Goal: Task Accomplishment & Management: Manage account settings

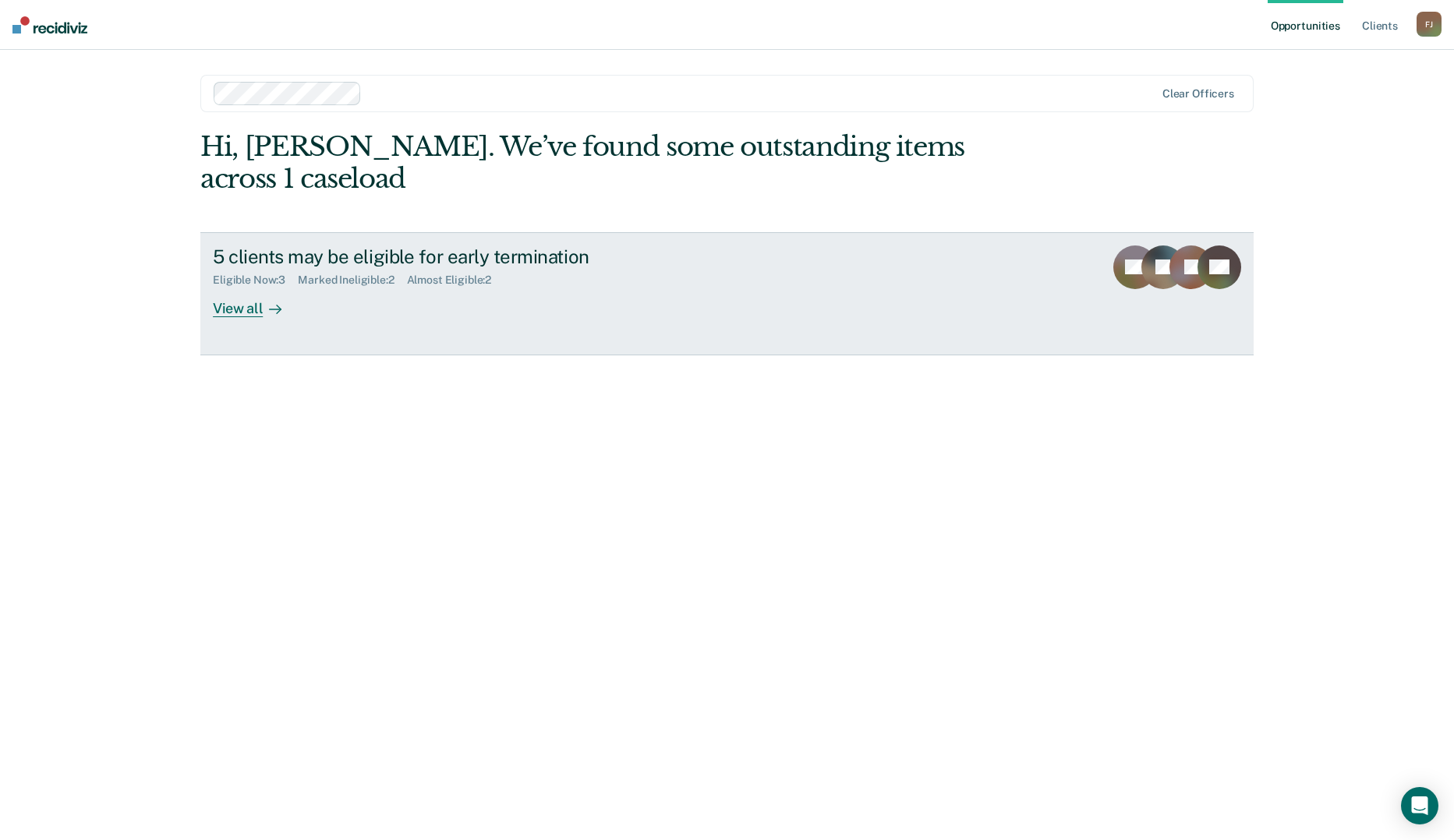
click at [271, 303] on icon at bounding box center [275, 309] width 12 height 12
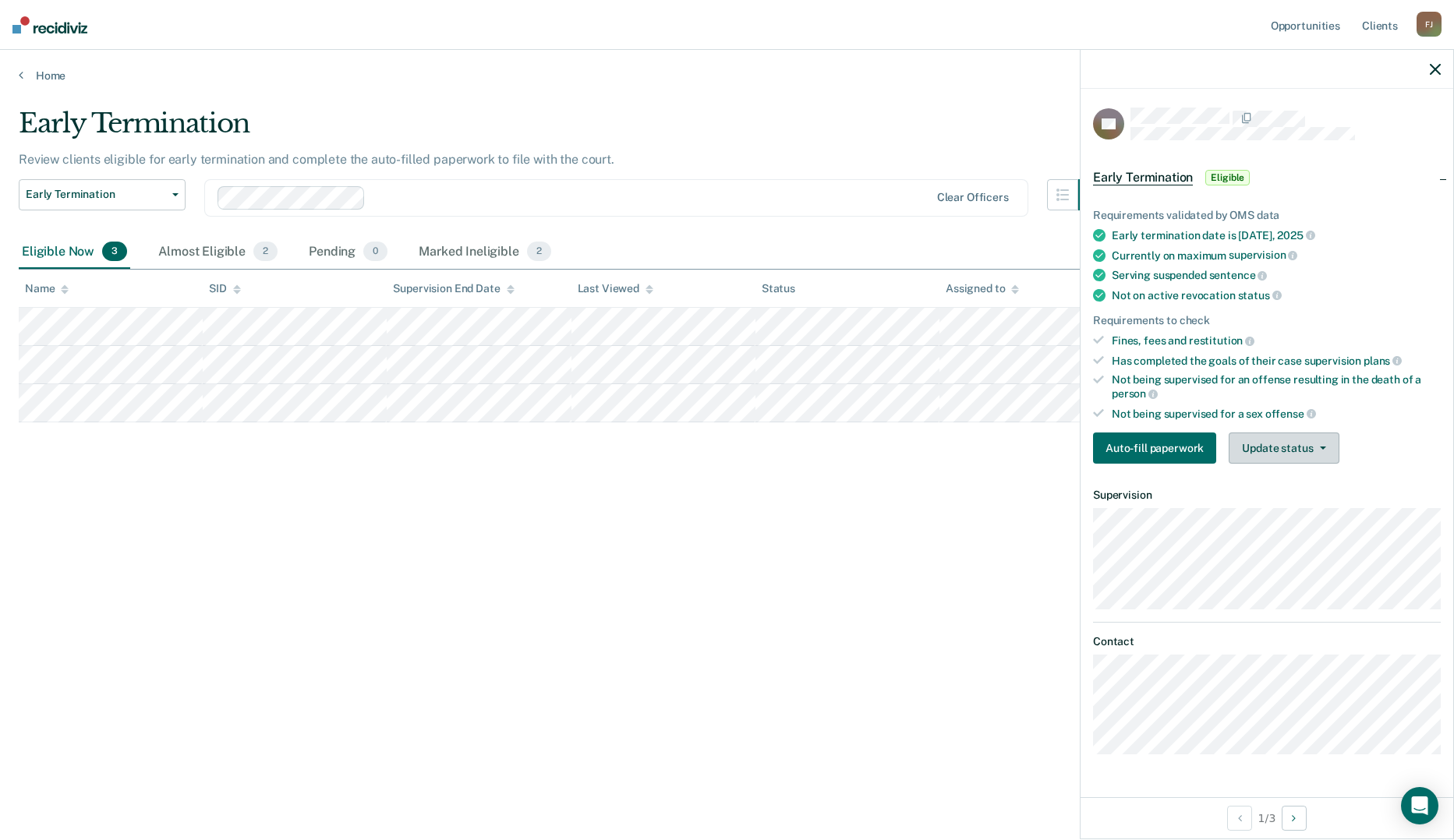
click at [1284, 447] on button "Update status" at bounding box center [1284, 449] width 110 height 31
click at [1284, 505] on button "Mark Ineligible" at bounding box center [1304, 510] width 150 height 25
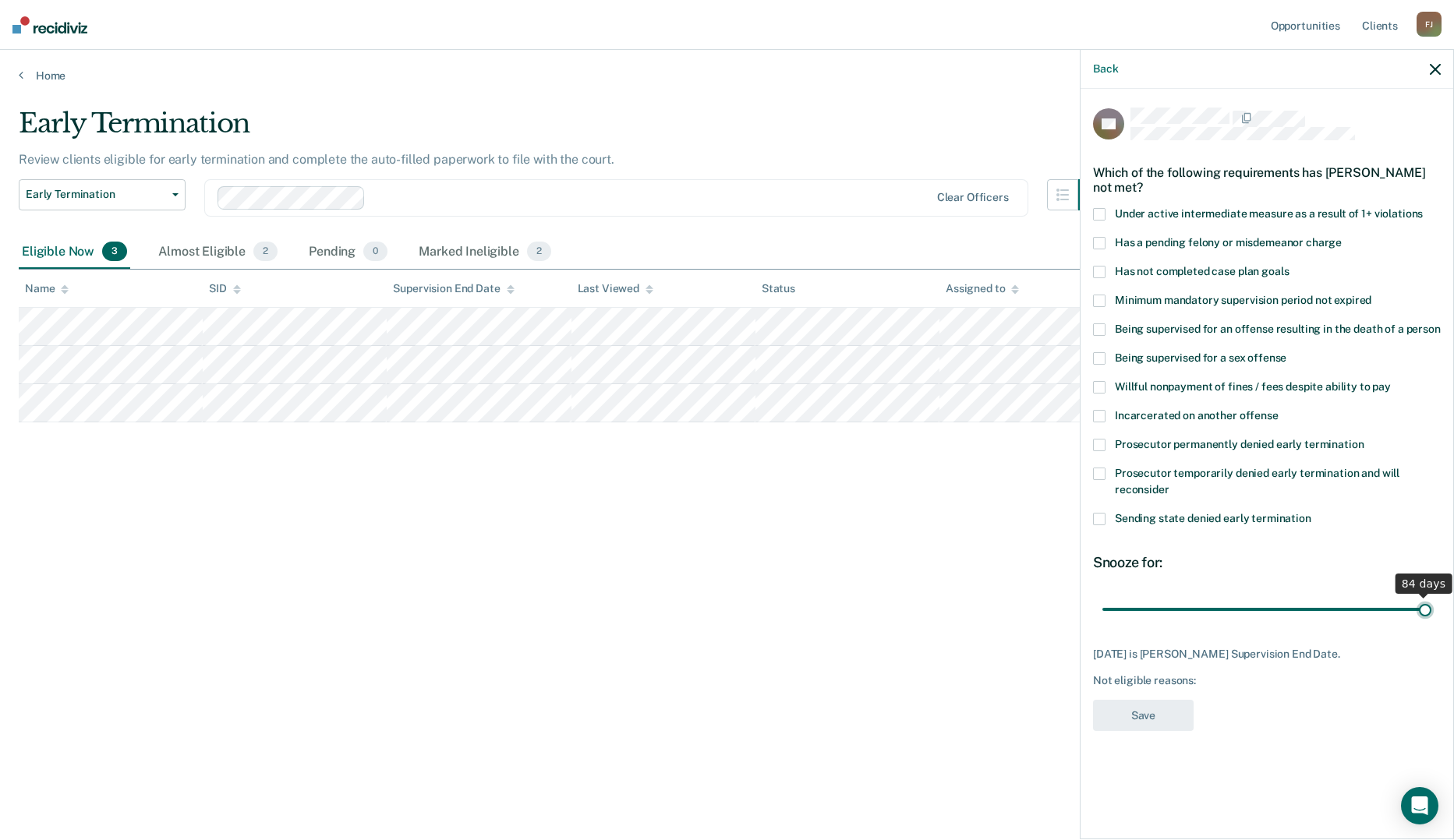
drag, startPoint x: 1219, startPoint y: 609, endPoint x: 1456, endPoint y: 618, distance: 237.2
type input "84"
click at [1431, 618] on input "range" at bounding box center [1266, 608] width 329 height 27
click at [1099, 299] on span at bounding box center [1099, 301] width 12 height 12
click at [1169, 709] on button "Save" at bounding box center [1143, 716] width 101 height 32
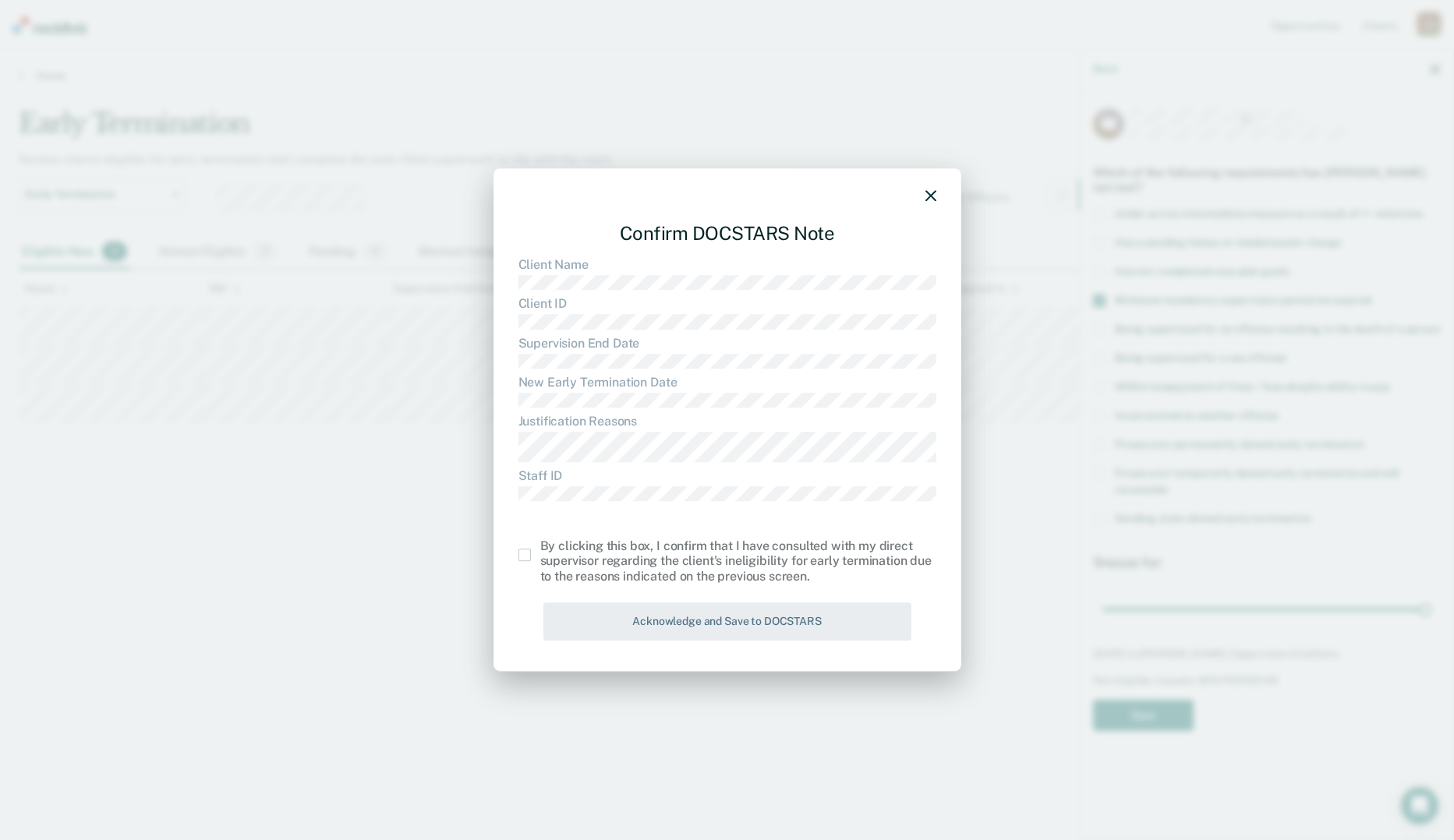
click at [530, 552] on span at bounding box center [524, 555] width 12 height 12
click at [541, 548] on input "checkbox" at bounding box center [541, 548] width 0 height 0
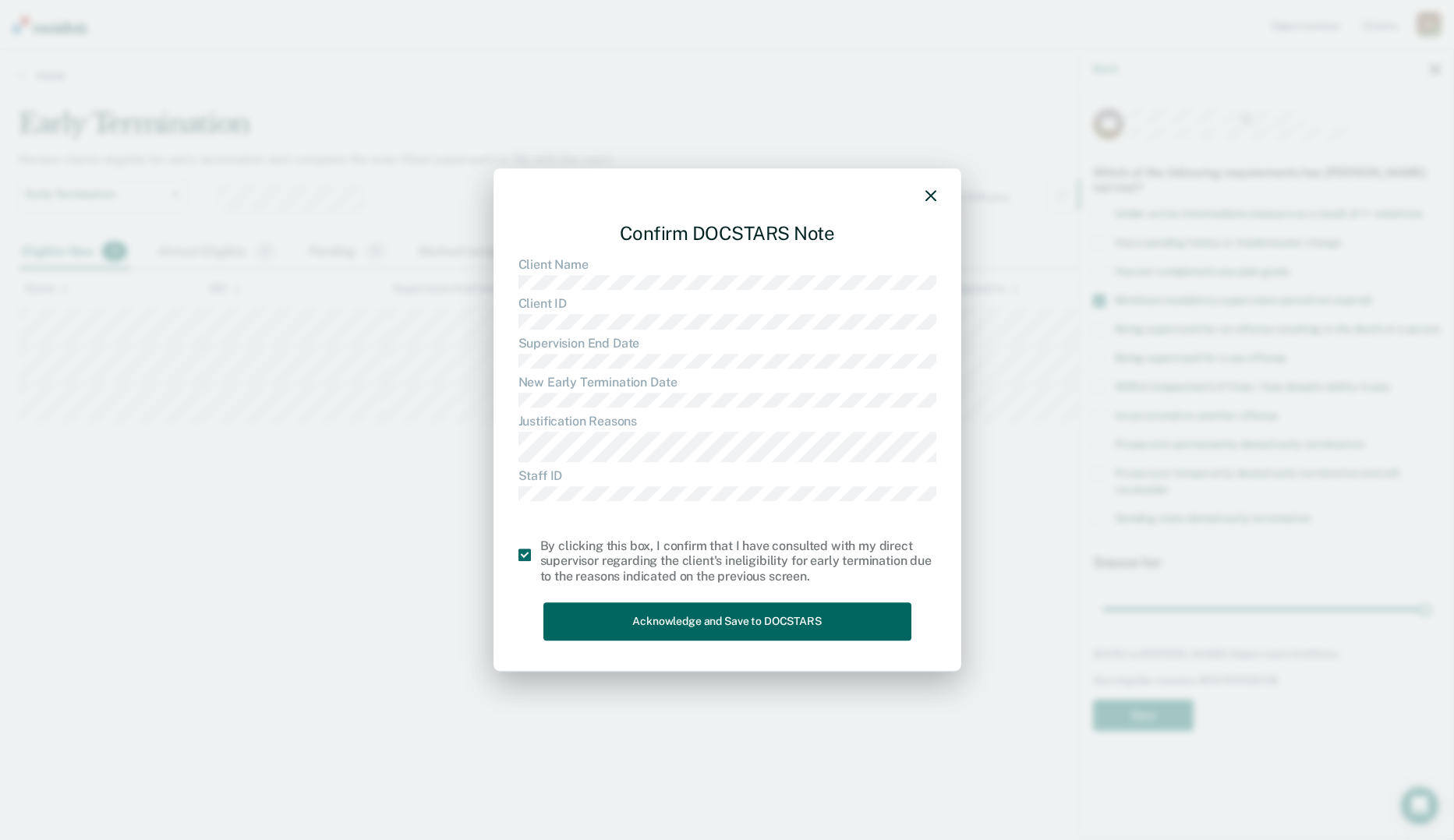
click at [803, 633] on button "Acknowledge and Save to DOCSTARS" at bounding box center [727, 621] width 368 height 38
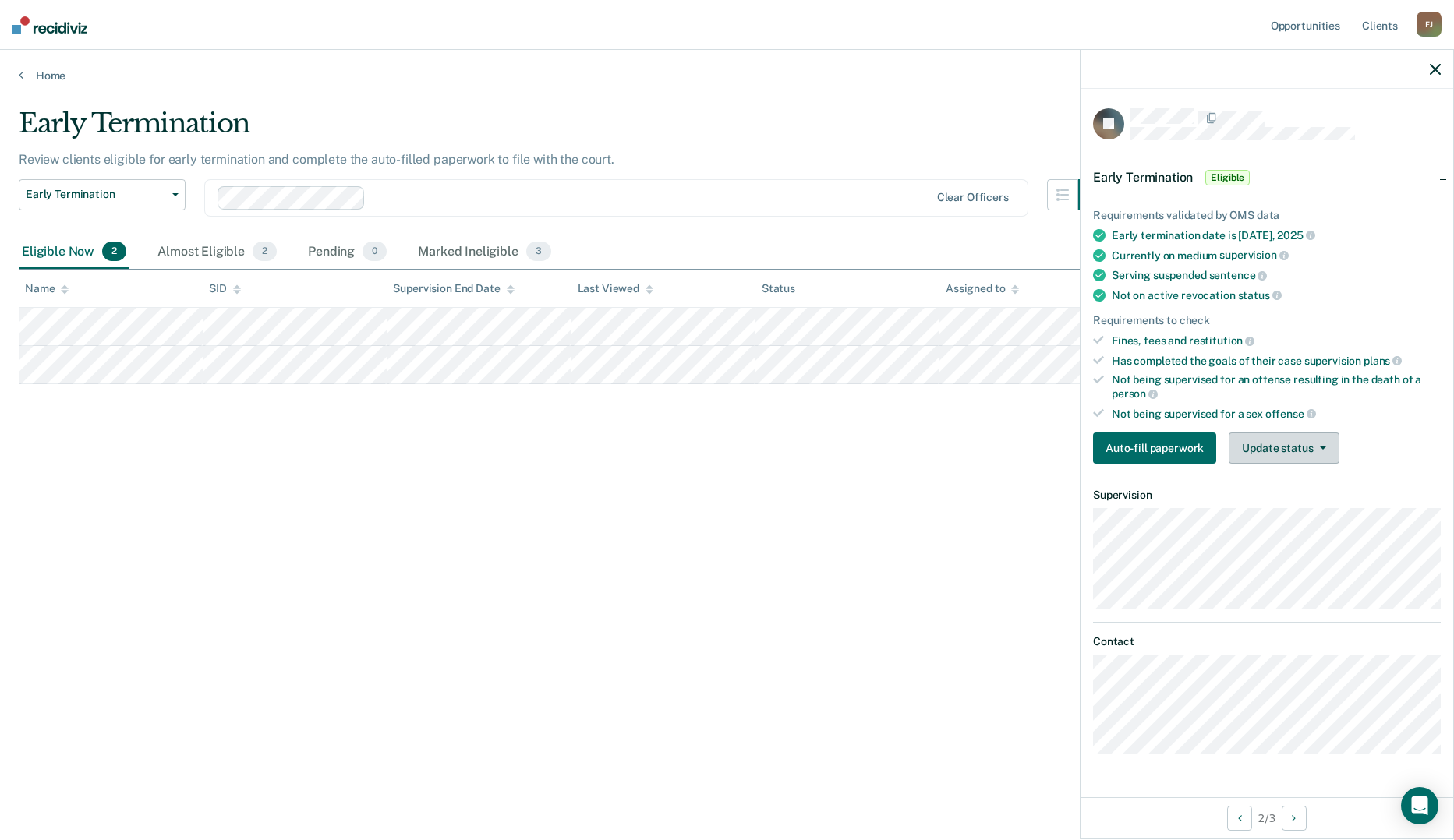
click at [1305, 450] on button "Update status" at bounding box center [1284, 449] width 110 height 31
click at [1266, 507] on button "Mark Ineligible" at bounding box center [1304, 510] width 150 height 25
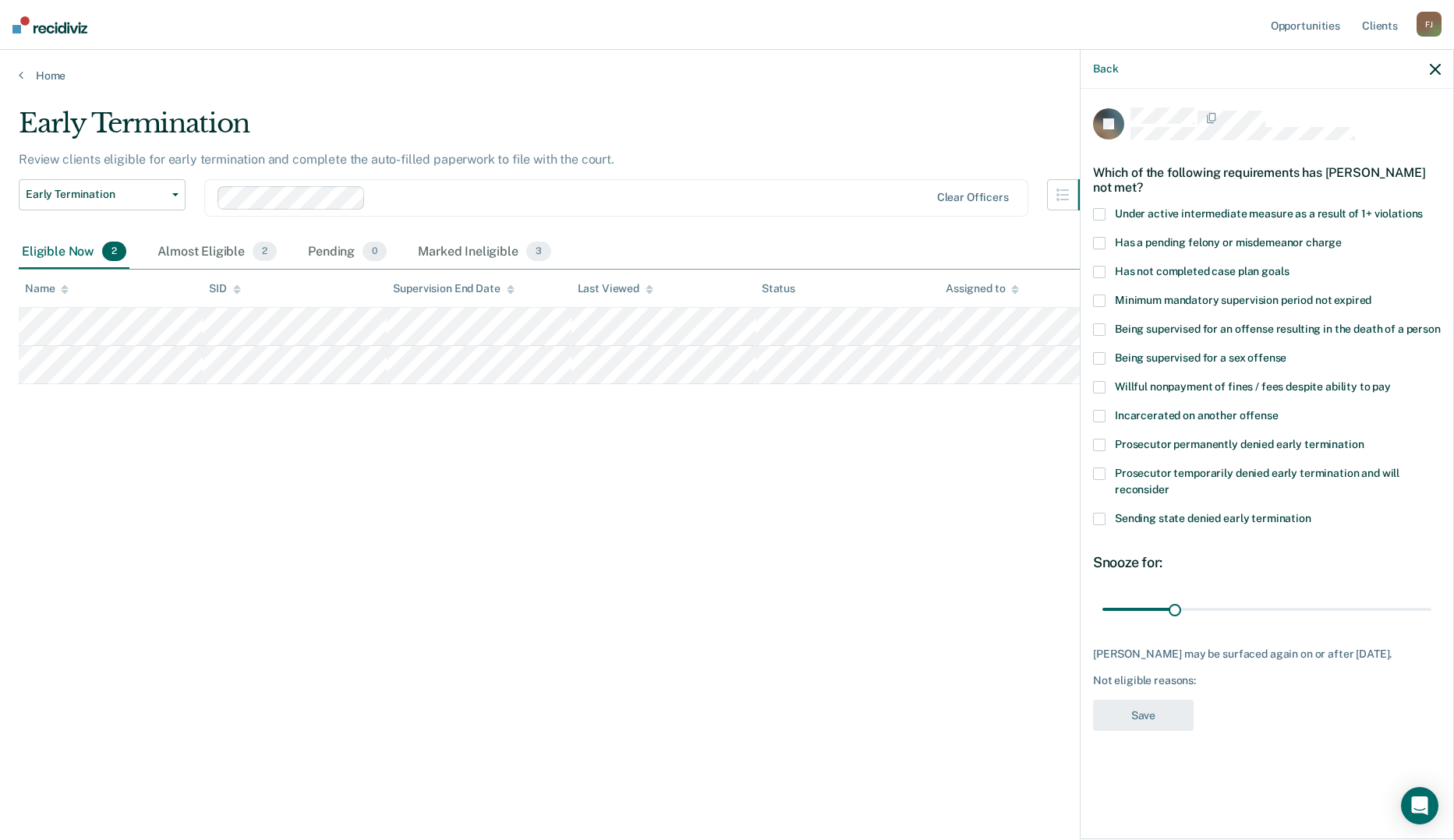
click at [1095, 295] on span at bounding box center [1099, 301] width 12 height 12
drag, startPoint x: 1174, startPoint y: 593, endPoint x: 1244, endPoint y: 587, distance: 70.3
type input "60"
click at [1244, 595] on input "range" at bounding box center [1266, 608] width 329 height 27
click at [1131, 700] on button "Save" at bounding box center [1143, 716] width 101 height 32
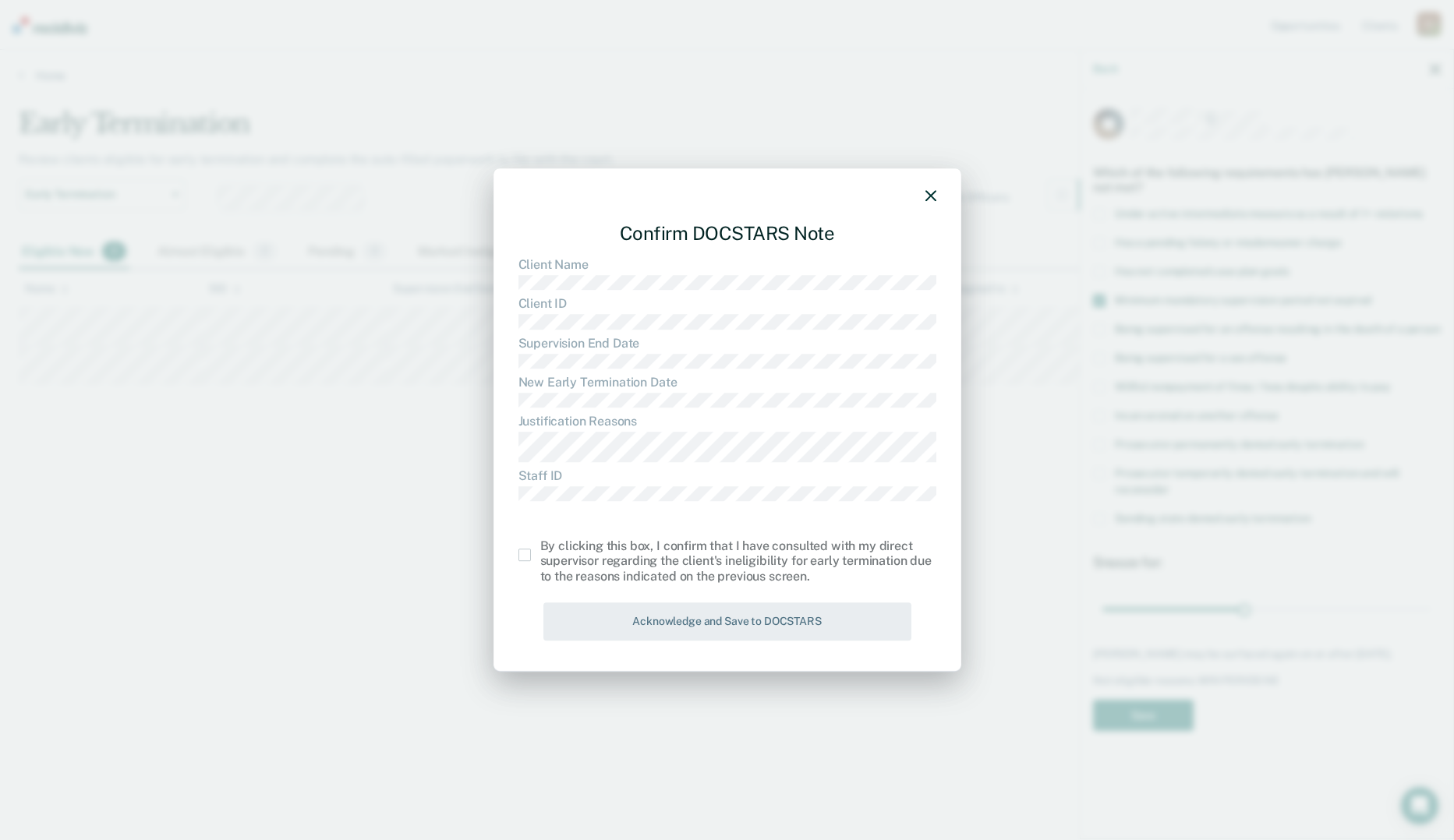
click at [524, 553] on span at bounding box center [524, 555] width 12 height 12
click at [541, 548] on input "checkbox" at bounding box center [541, 548] width 0 height 0
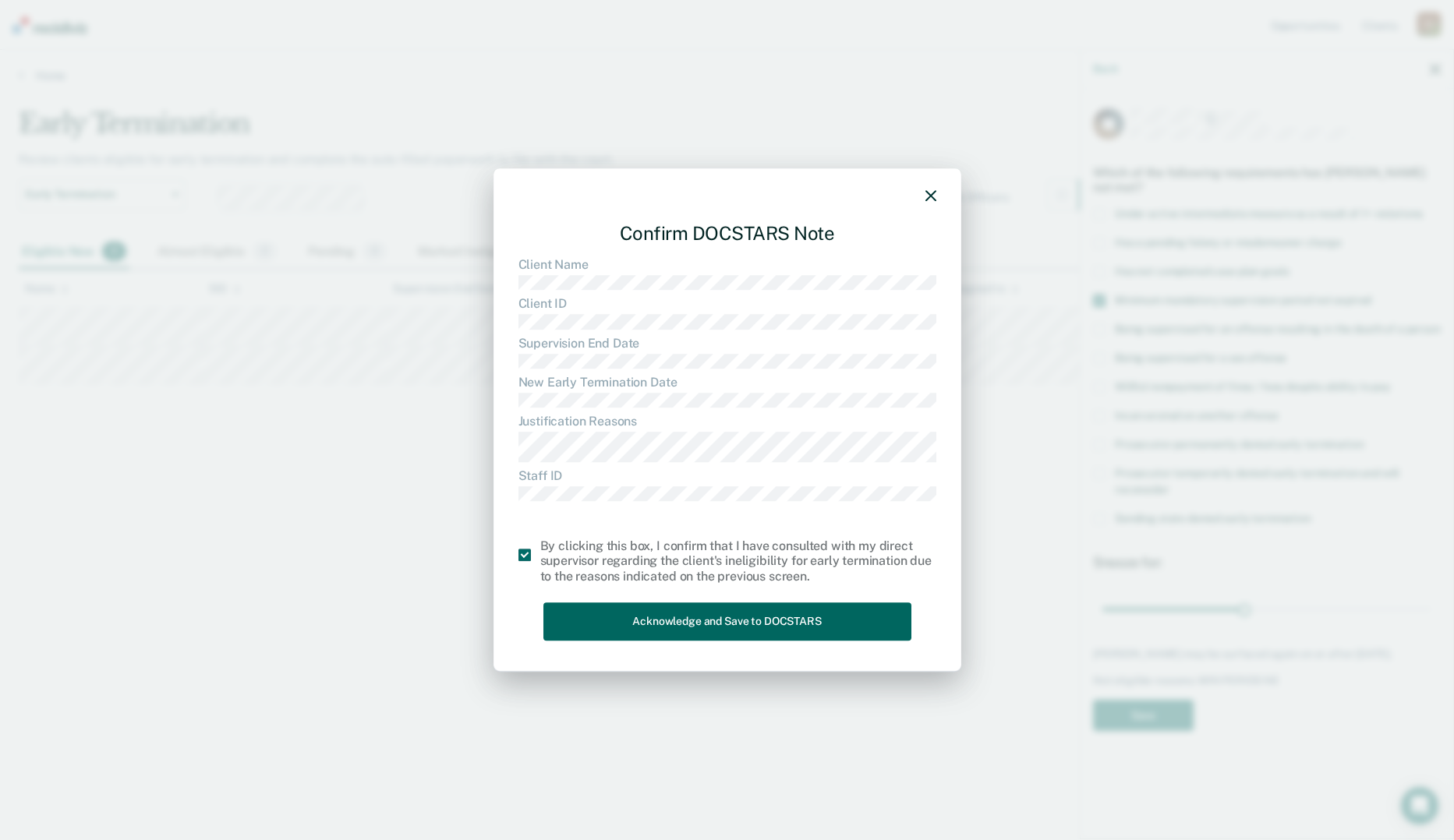
click at [701, 628] on button "Acknowledge and Save to DOCSTARS" at bounding box center [727, 621] width 368 height 38
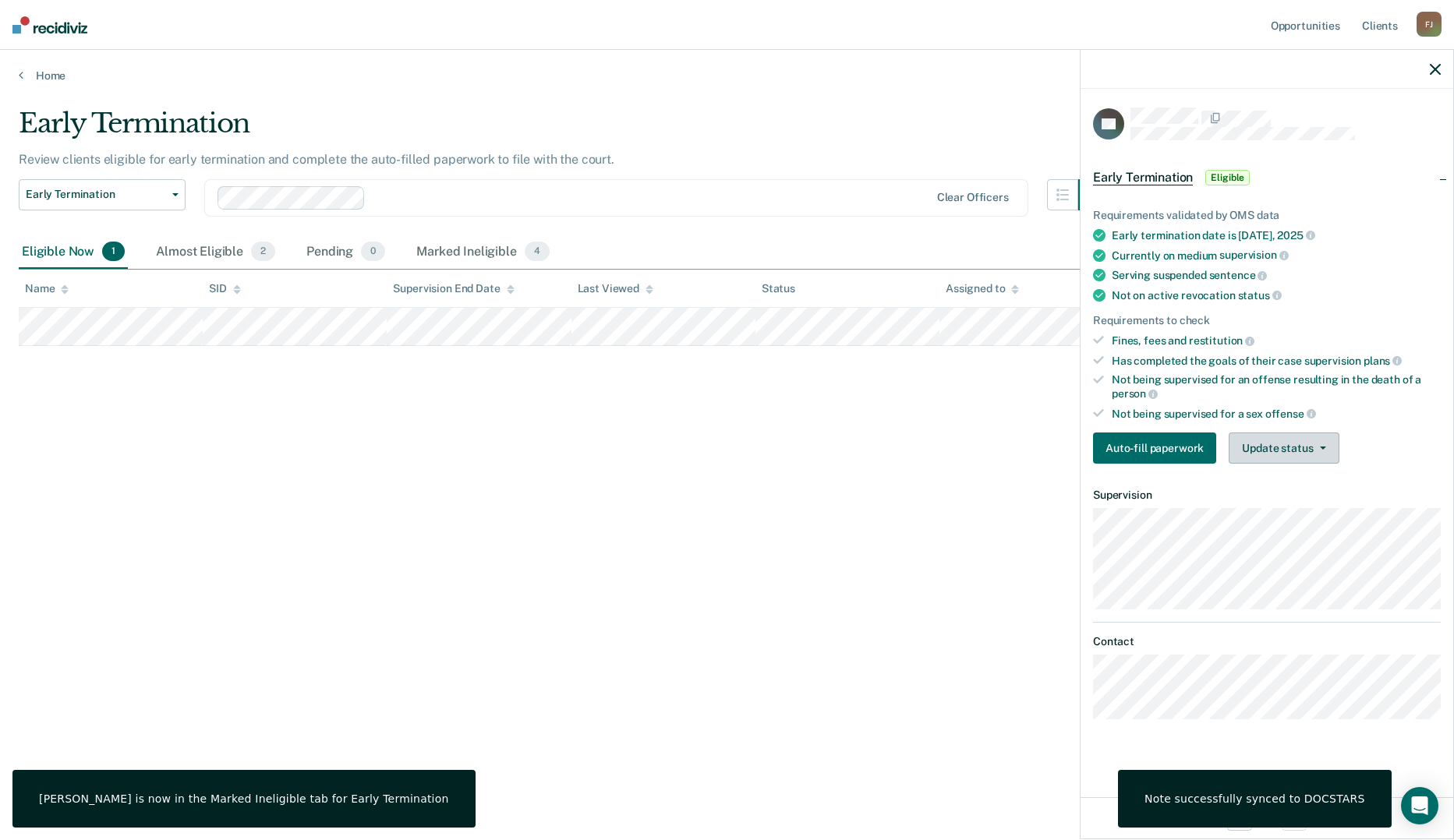
click at [1318, 449] on button "Update status" at bounding box center [1284, 449] width 110 height 31
click at [1270, 499] on button "Mark Ineligible" at bounding box center [1304, 510] width 150 height 25
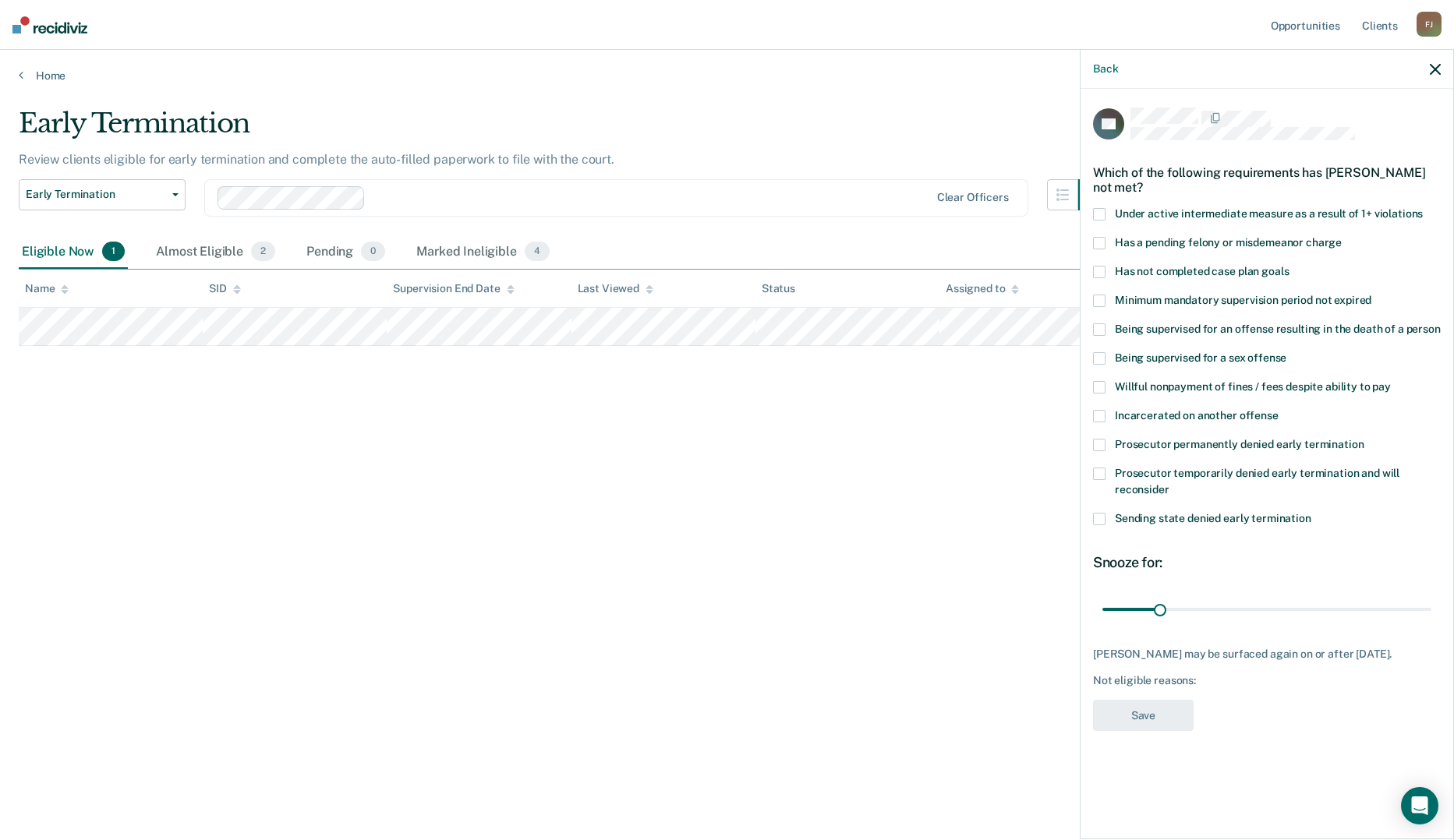
click at [1102, 266] on span at bounding box center [1099, 272] width 12 height 12
click at [1103, 208] on span at bounding box center [1099, 214] width 12 height 12
drag, startPoint x: 1154, startPoint y: 705, endPoint x: 878, endPoint y: 674, distance: 277.7
click at [878, 674] on body "Looks like you’re using Internet Explorer 11. For faster loading and a better e…" at bounding box center [727, 420] width 1454 height 840
drag, startPoint x: 1159, startPoint y: 594, endPoint x: 1266, endPoint y: 594, distance: 107.0
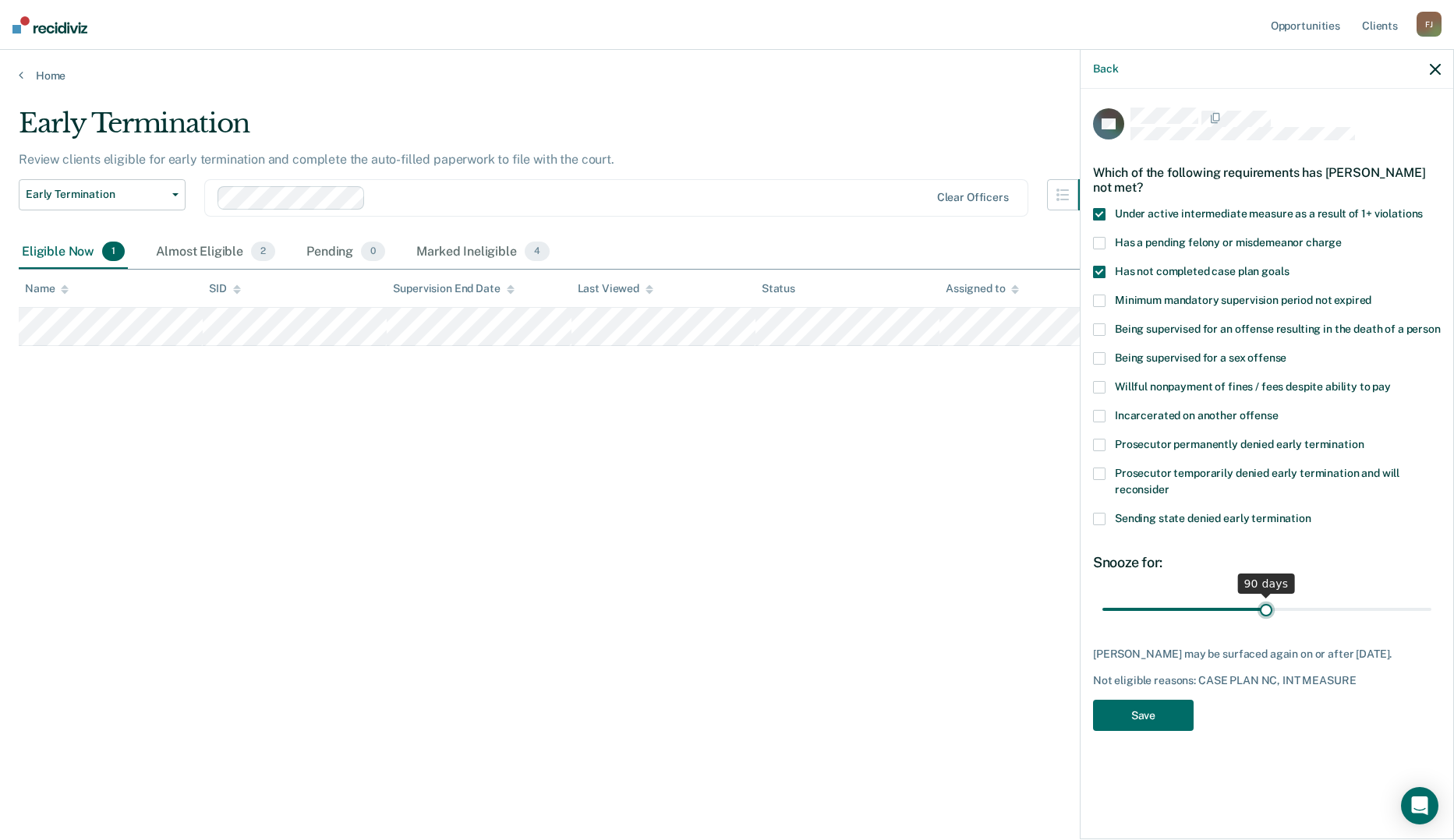
type input "90"
click at [1266, 595] on input "range" at bounding box center [1266, 608] width 329 height 27
click at [1167, 709] on button "Save" at bounding box center [1143, 716] width 101 height 32
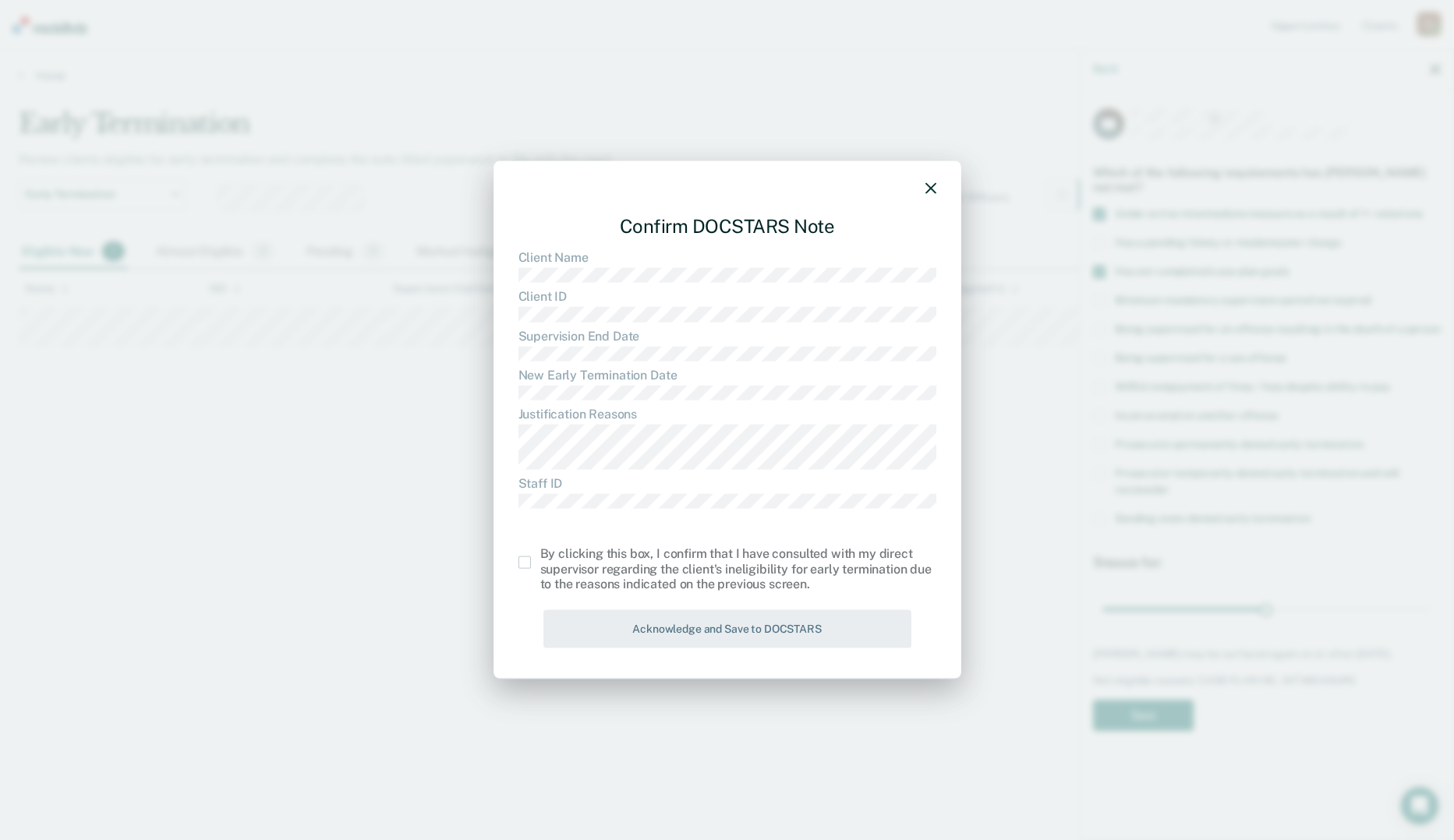
click at [530, 564] on span at bounding box center [524, 562] width 12 height 12
click at [541, 556] on input "checkbox" at bounding box center [541, 556] width 0 height 0
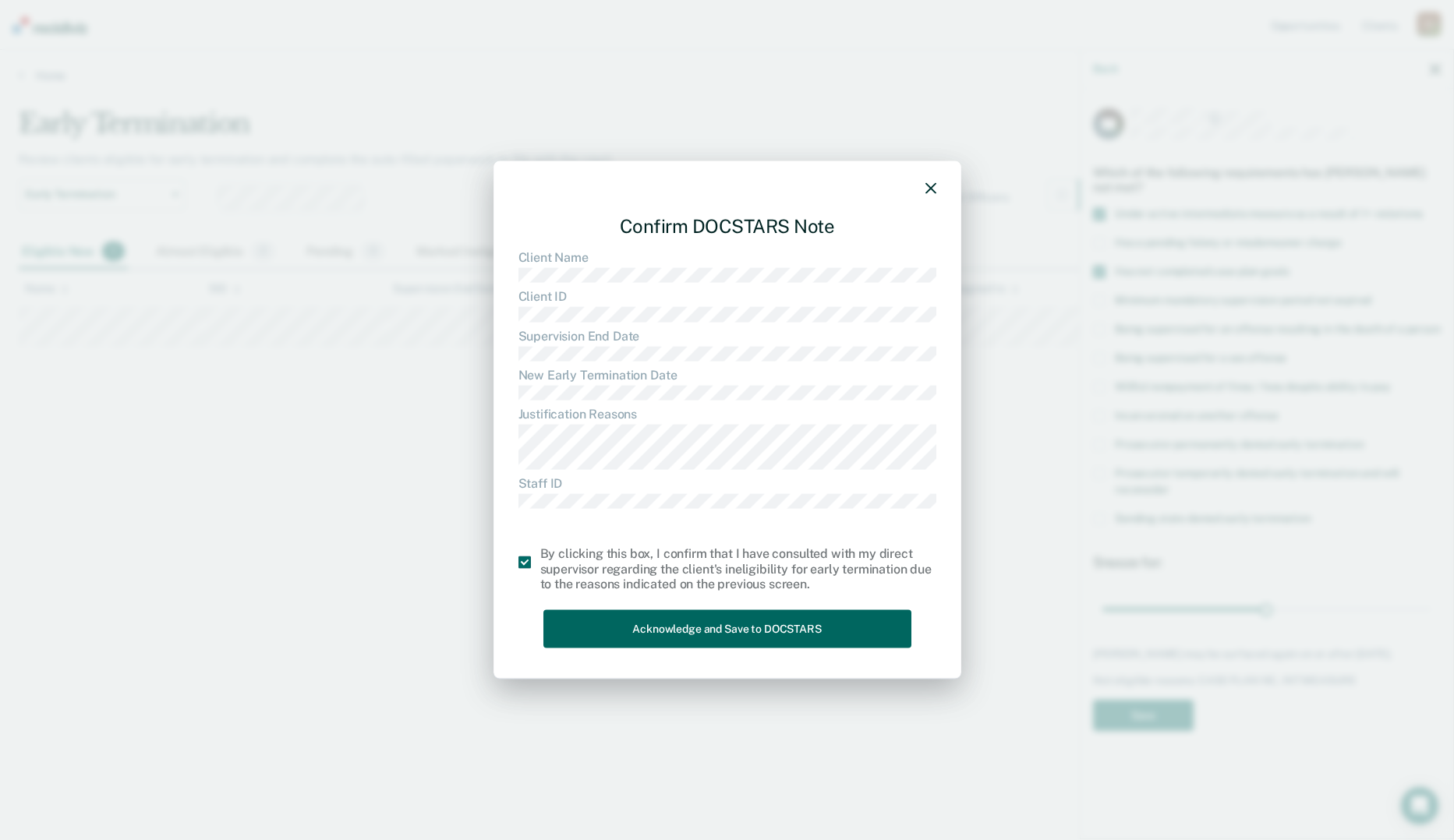
click at [704, 627] on button "Acknowledge and Save to DOCSTARS" at bounding box center [727, 629] width 368 height 38
